Goal: Transaction & Acquisition: Purchase product/service

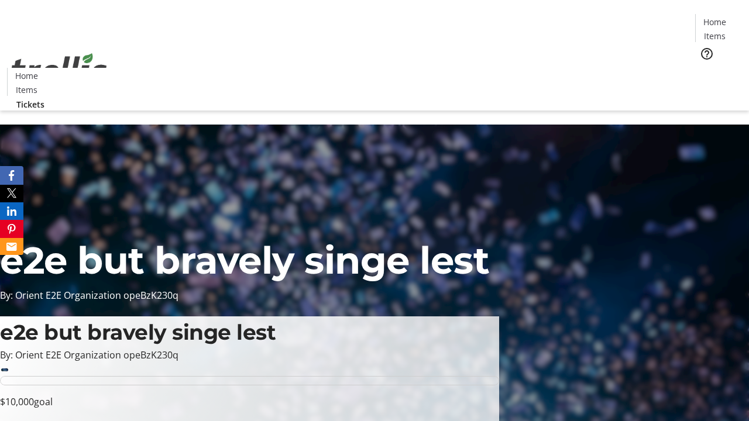
click at [705, 68] on span "Tickets" at bounding box center [719, 74] width 28 height 12
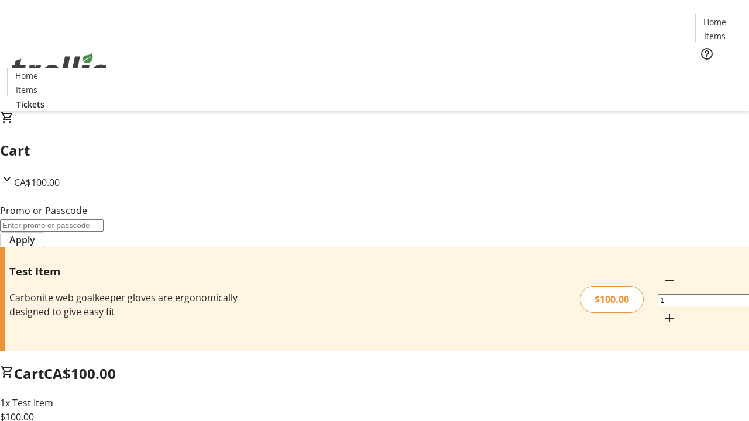
type input "FLAT"
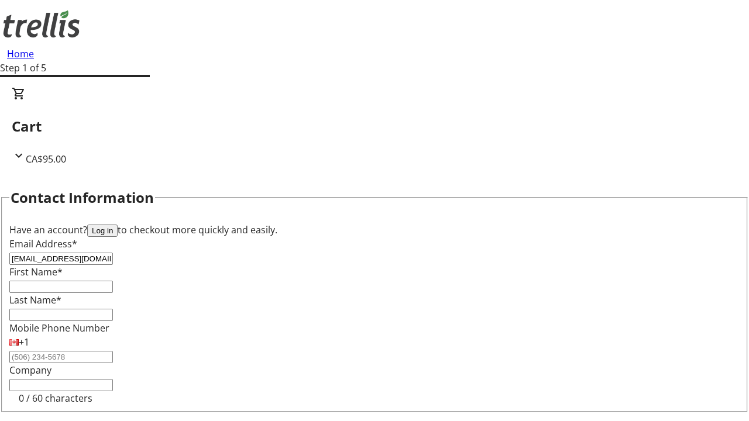
type input "[EMAIL_ADDRESS][DOMAIN_NAME]"
type input "Forest"
type input "[PERSON_NAME]"
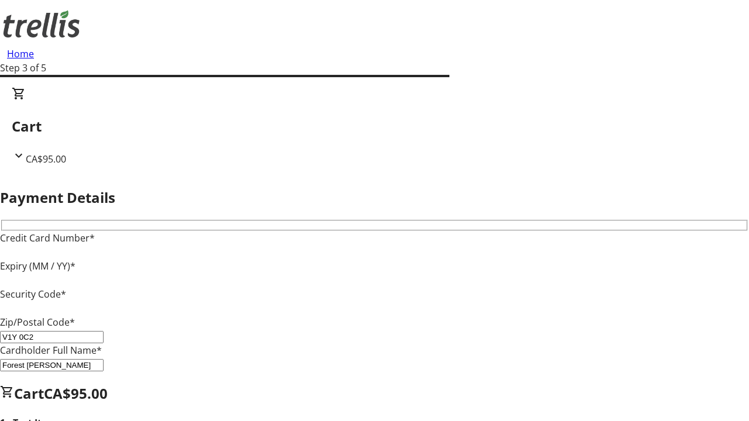
type input "V1Y 0C2"
